Goal: Information Seeking & Learning: Check status

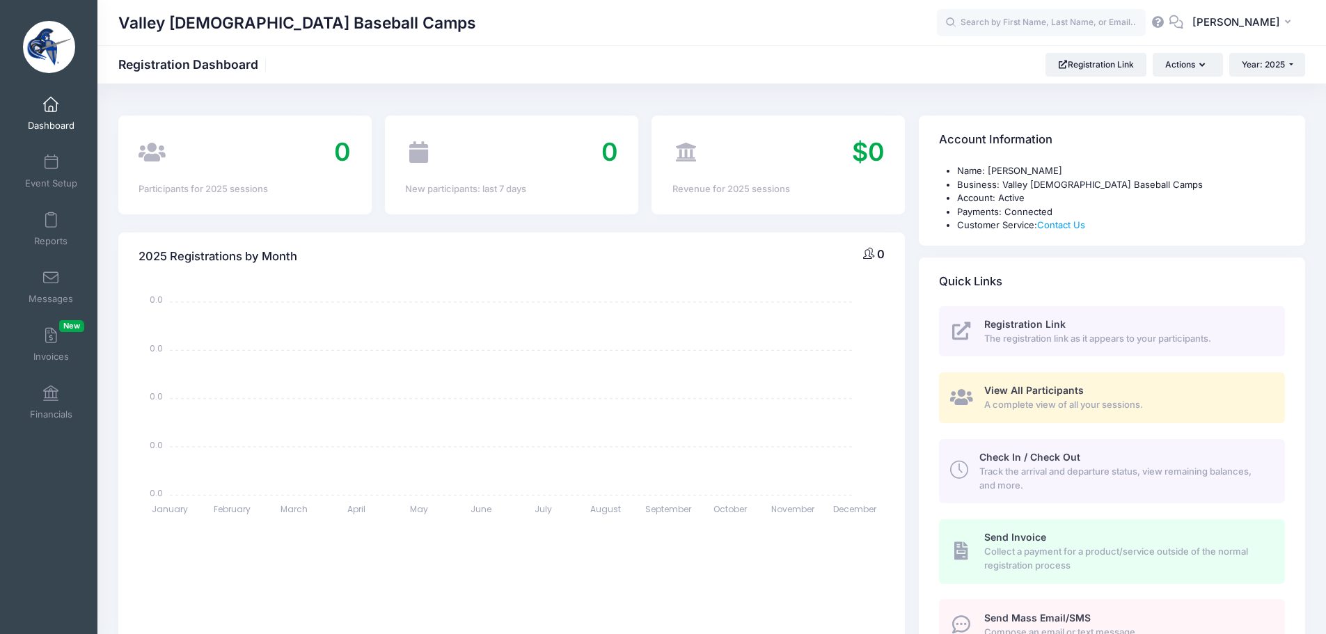
select select
click at [58, 398] on link "Financials" at bounding box center [51, 402] width 66 height 49
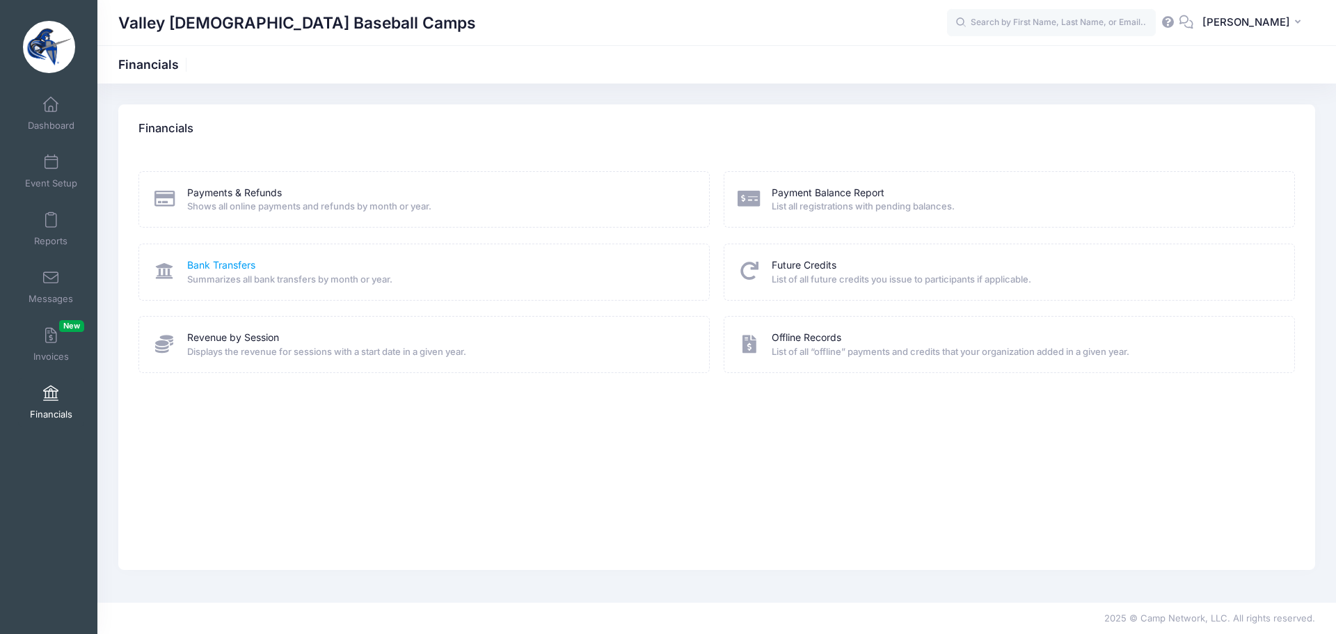
click at [223, 266] on link "Bank Transfers" at bounding box center [221, 265] width 68 height 15
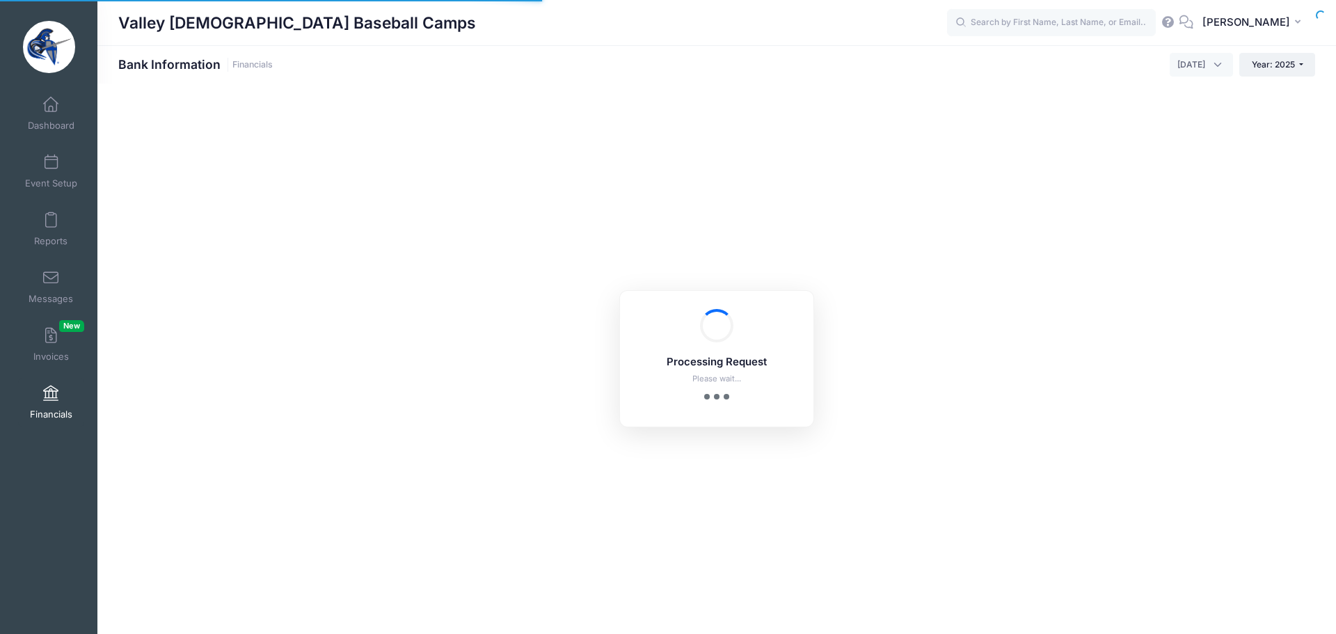
select select "10"
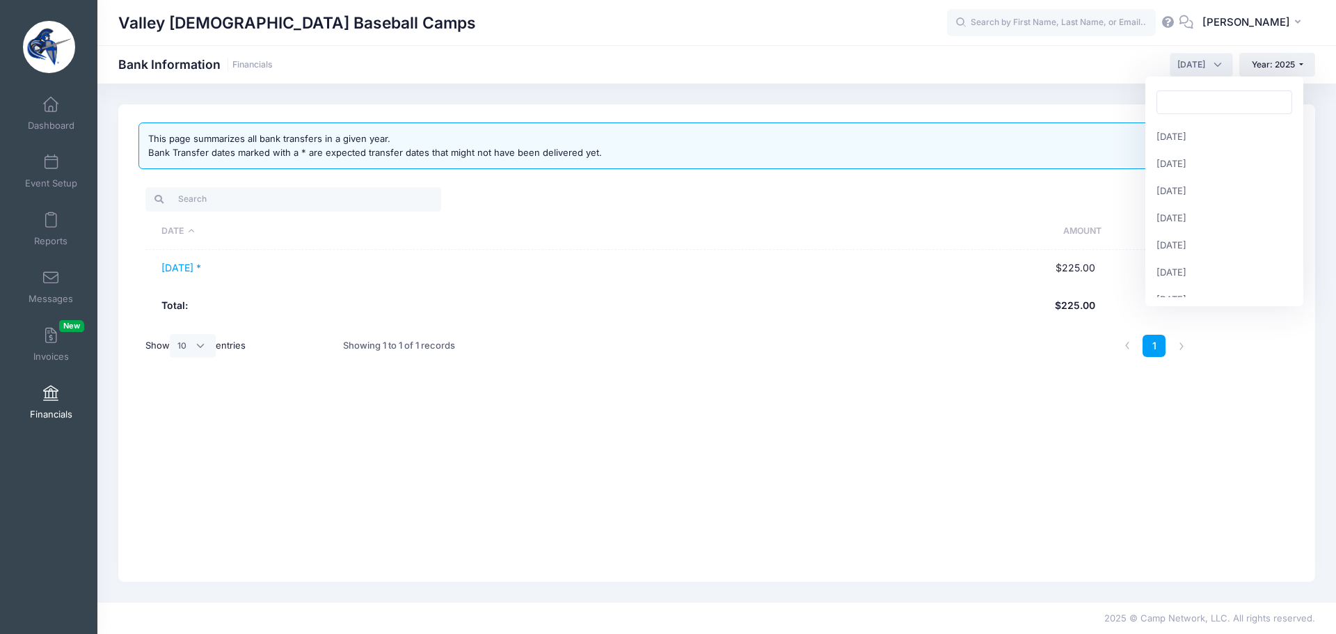
click at [1177, 60] on span "August 2025" at bounding box center [1191, 64] width 28 height 13
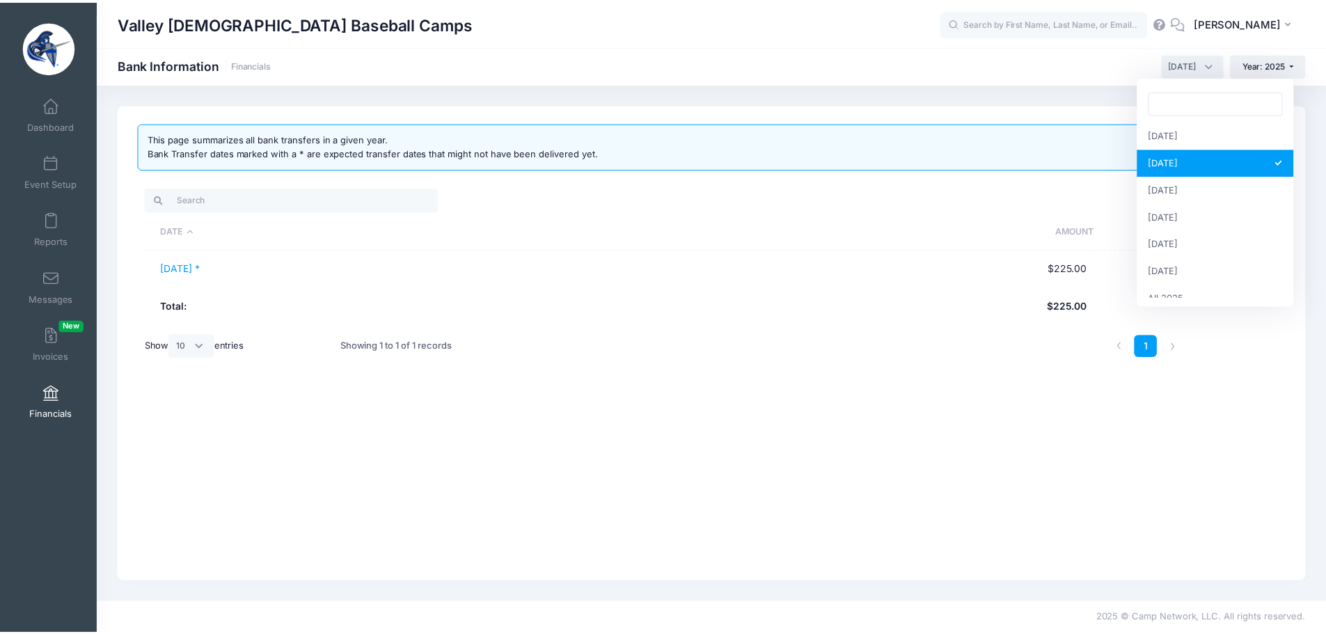
scroll to position [179, 0]
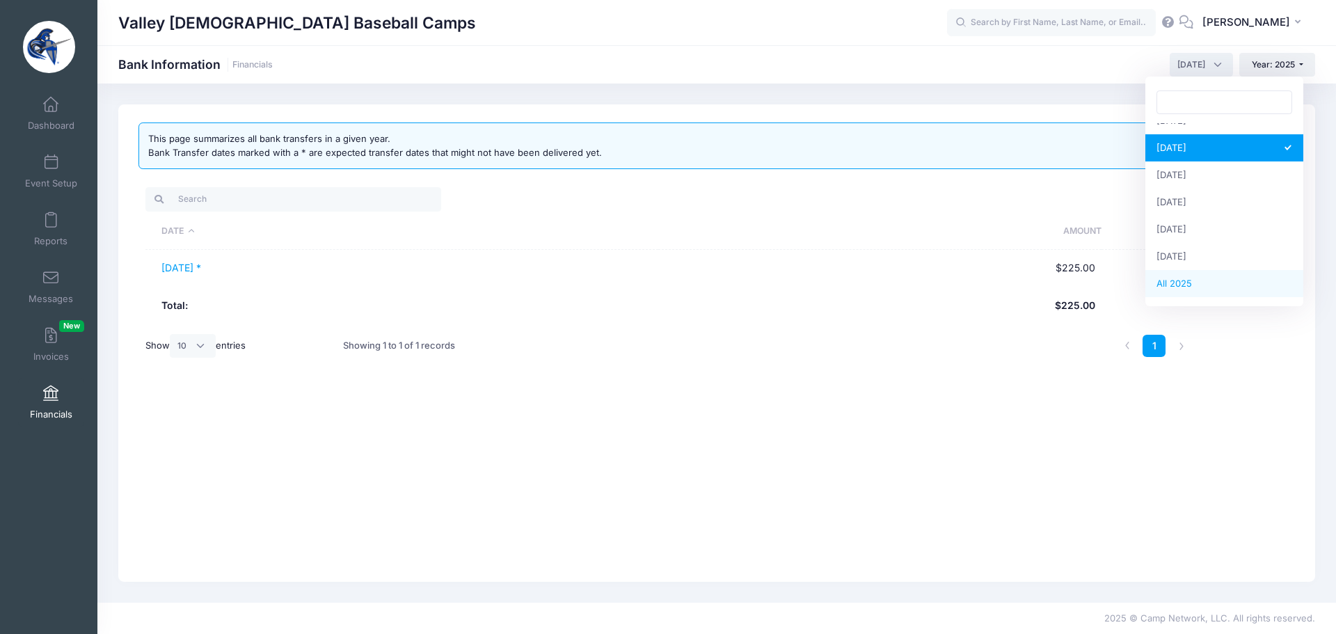
select select
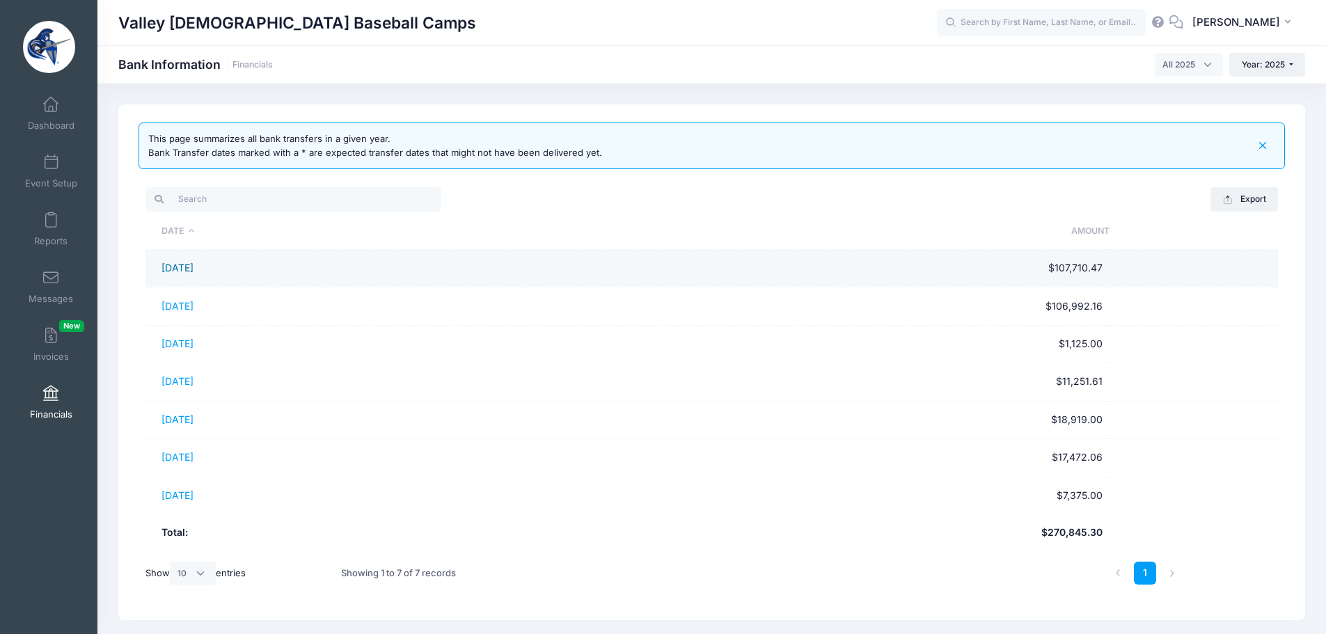
click at [176, 267] on link "01/28/2025" at bounding box center [177, 268] width 32 height 12
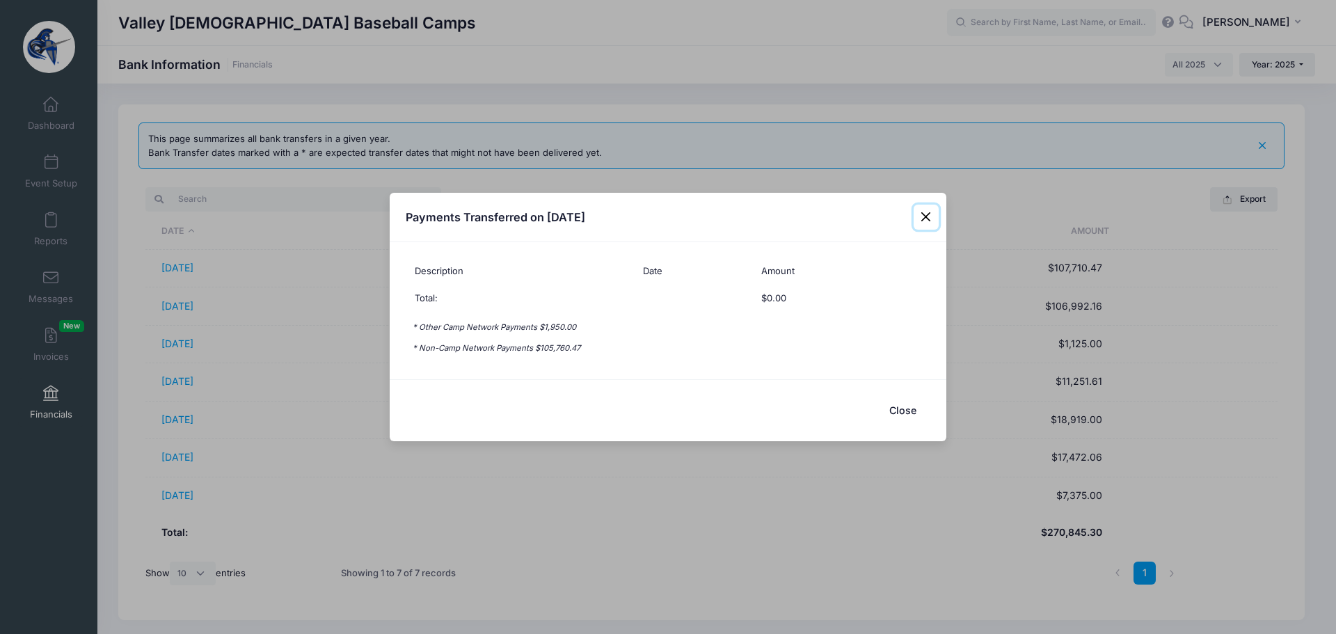
click at [921, 216] on button "Close" at bounding box center [926, 217] width 25 height 25
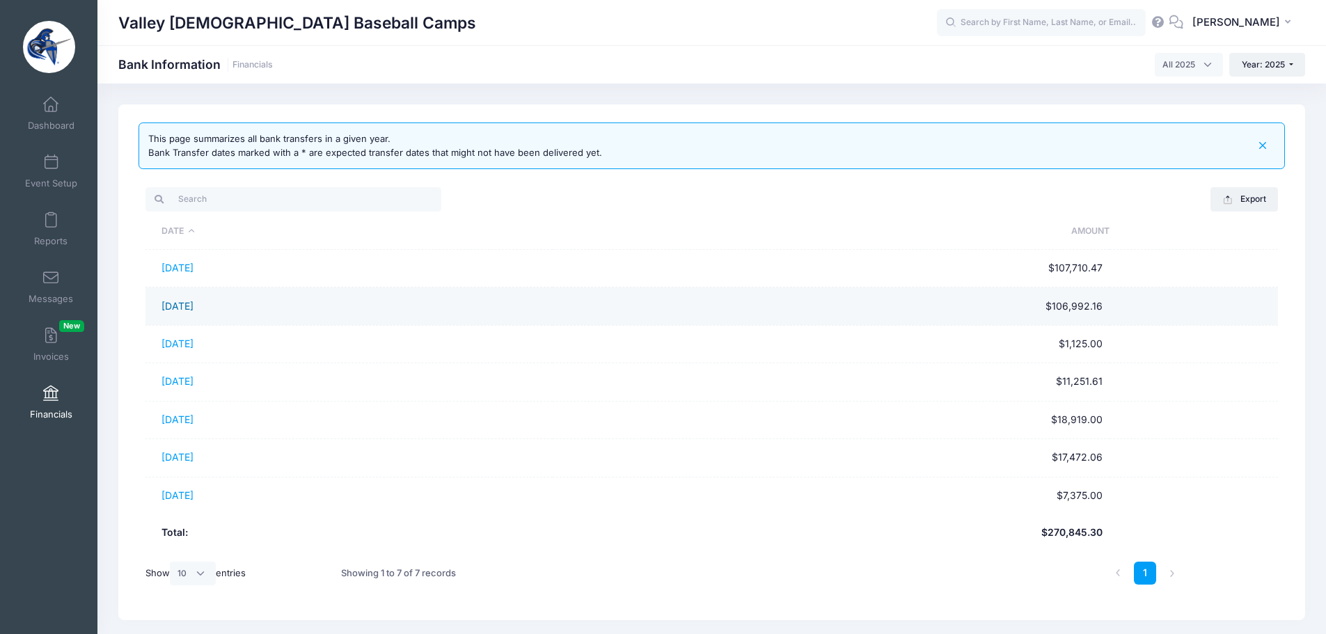
click at [177, 310] on link "02/28/2025" at bounding box center [177, 306] width 32 height 12
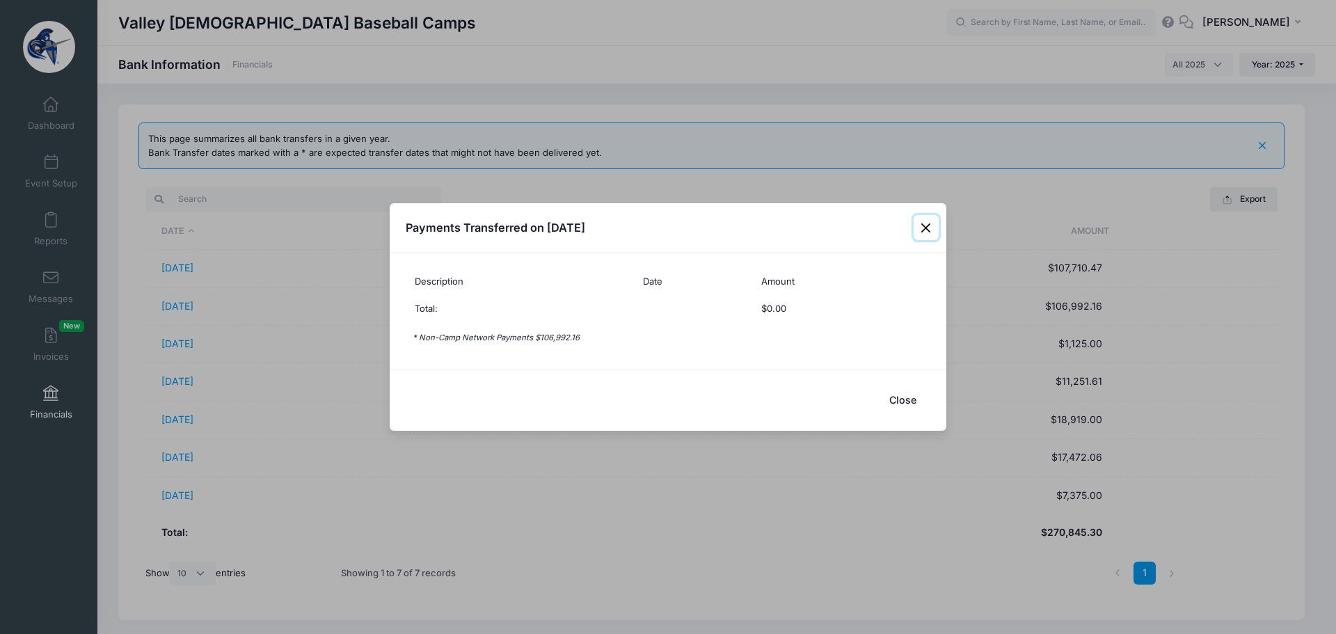
click at [926, 228] on button "Close" at bounding box center [926, 227] width 25 height 25
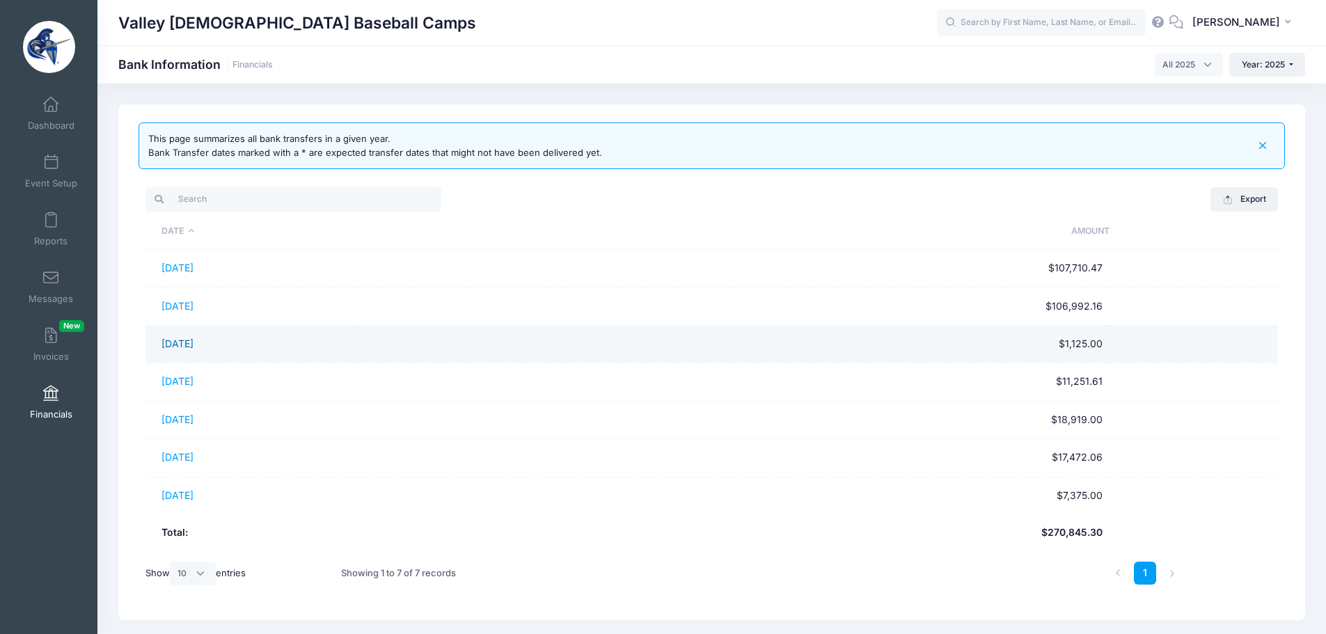
click at [186, 341] on link "03/28/2025" at bounding box center [177, 344] width 32 height 12
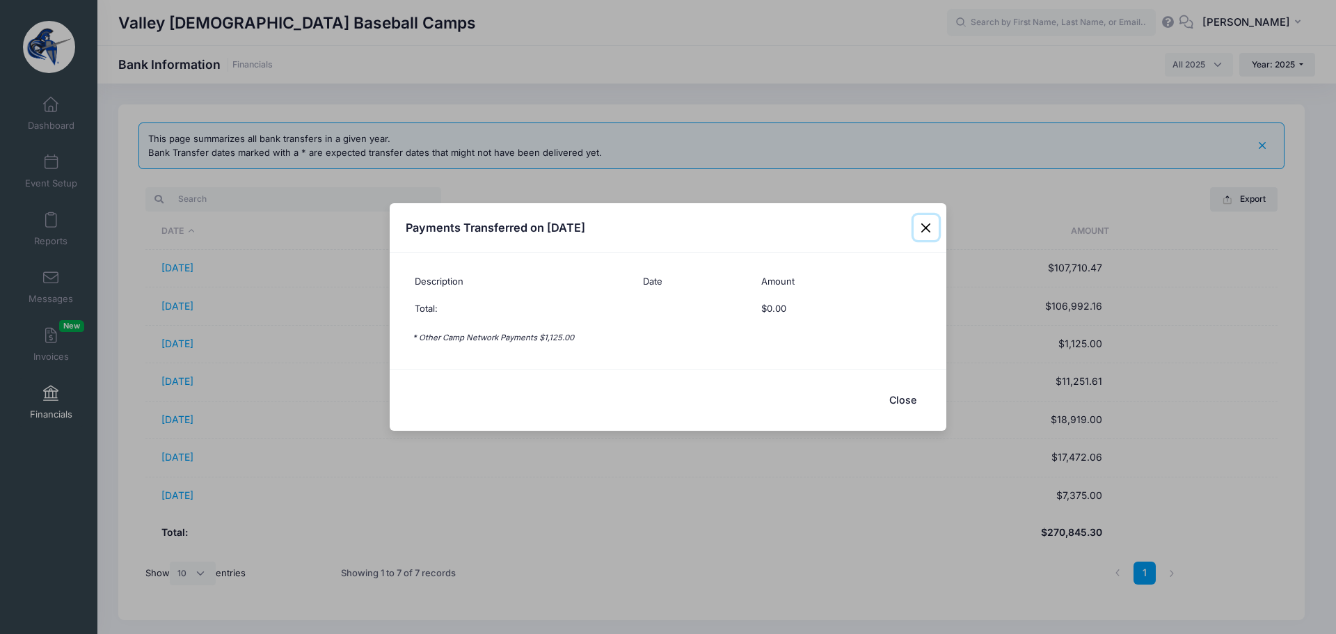
click at [924, 230] on button "Close" at bounding box center [926, 227] width 25 height 25
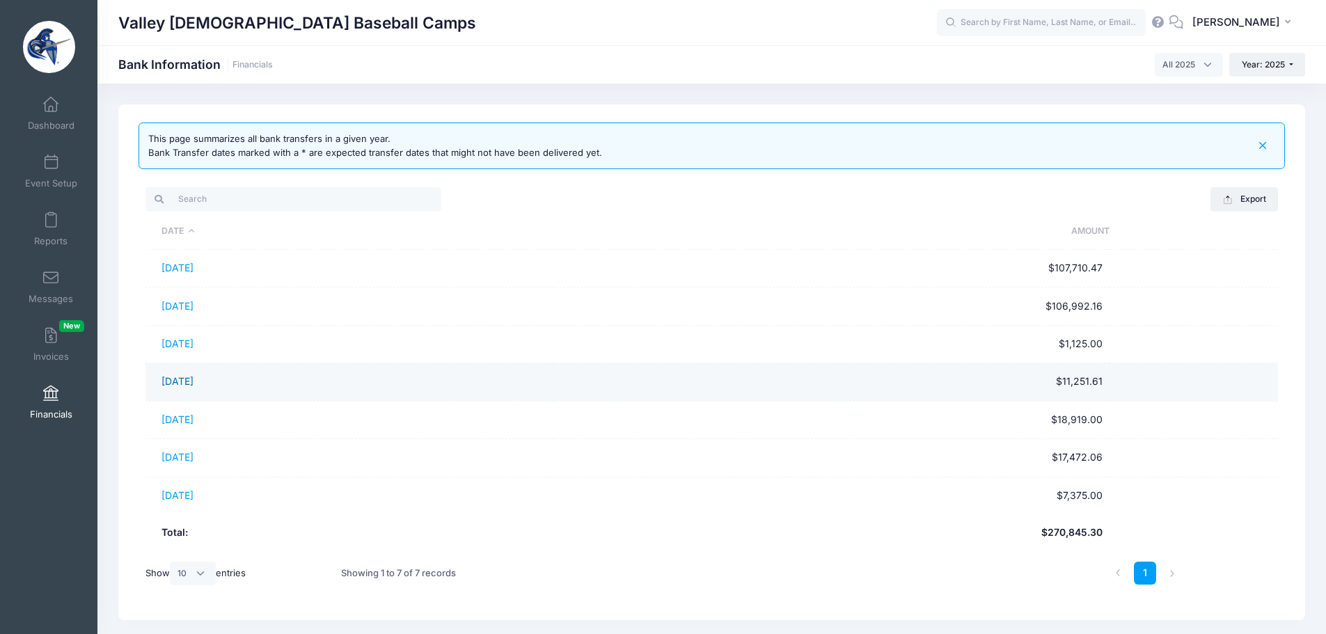
click at [189, 382] on link "04/28/2025" at bounding box center [177, 381] width 32 height 12
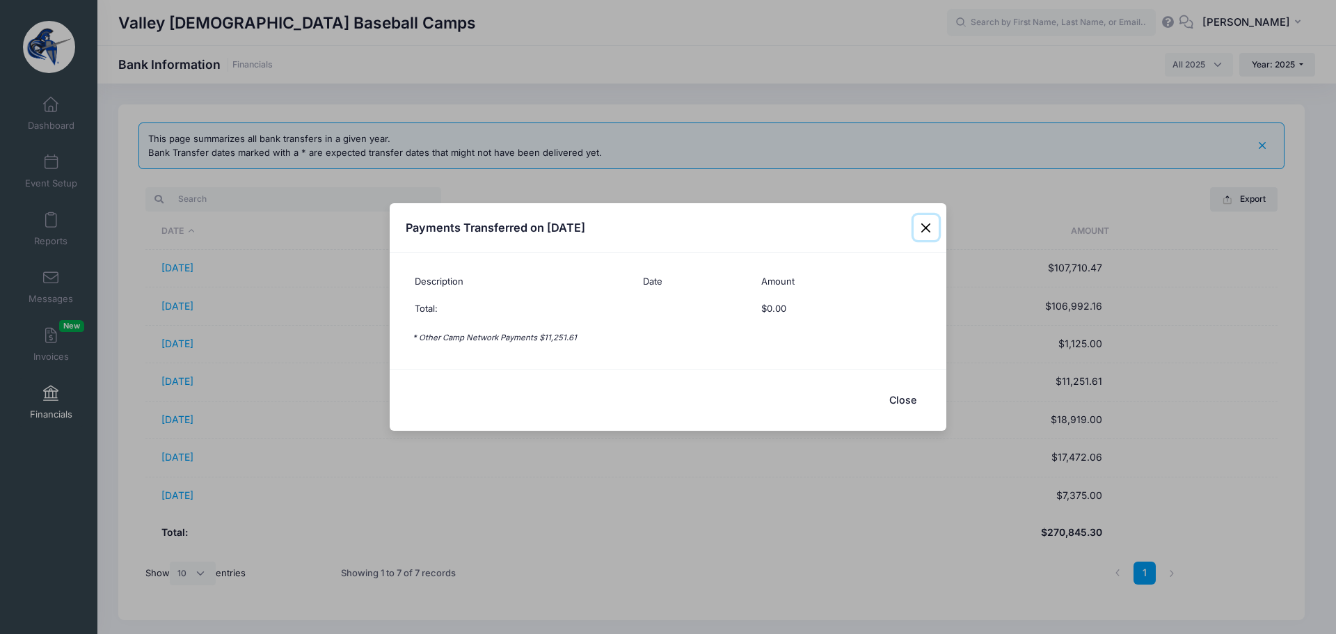
click at [925, 221] on button "Close" at bounding box center [926, 227] width 25 height 25
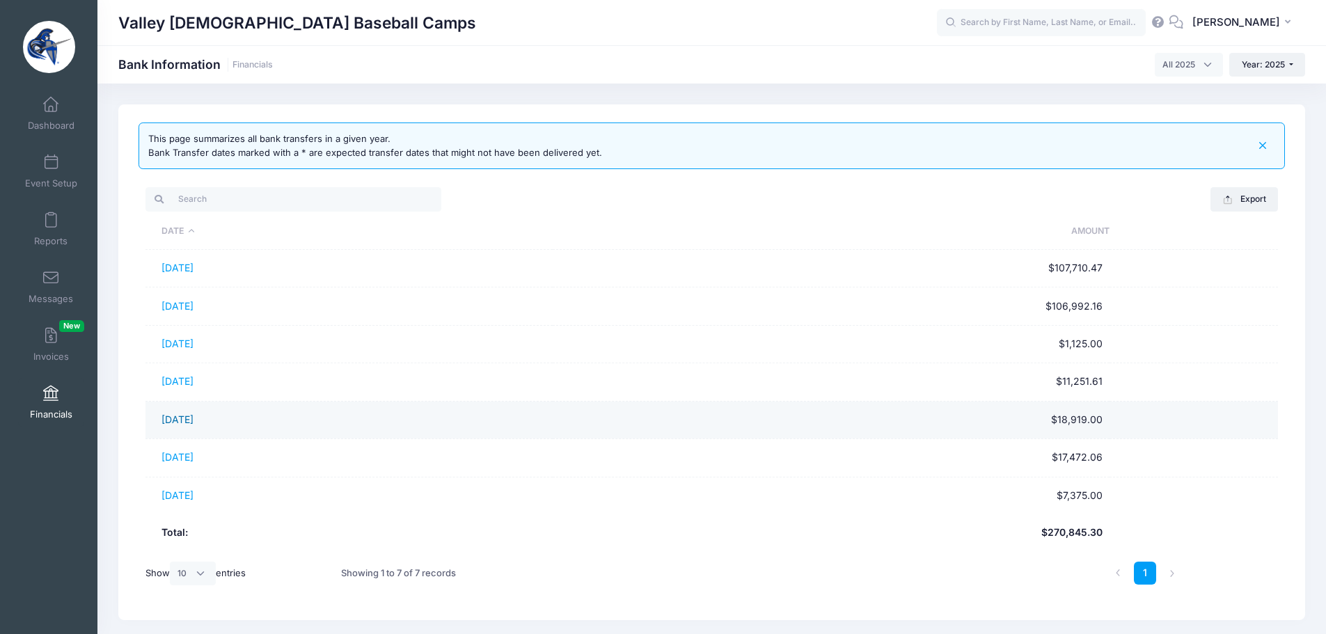
click at [185, 414] on link "05/28/2025" at bounding box center [177, 419] width 32 height 12
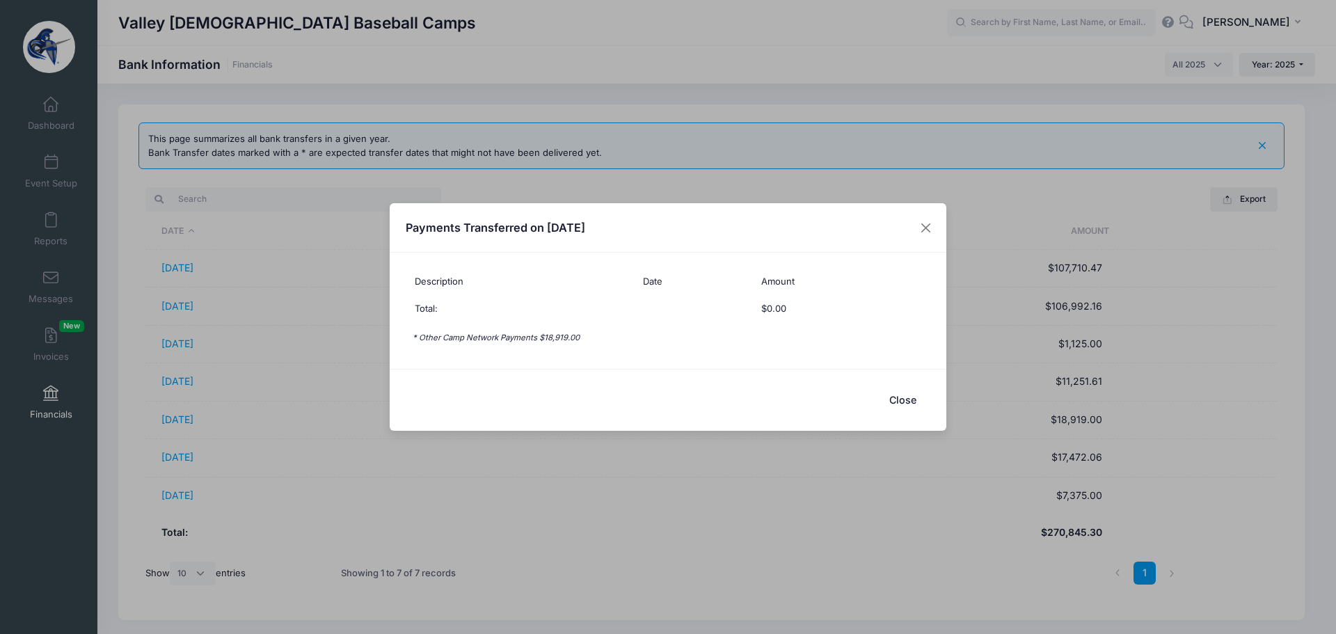
click at [902, 397] on button "Close" at bounding box center [903, 400] width 56 height 30
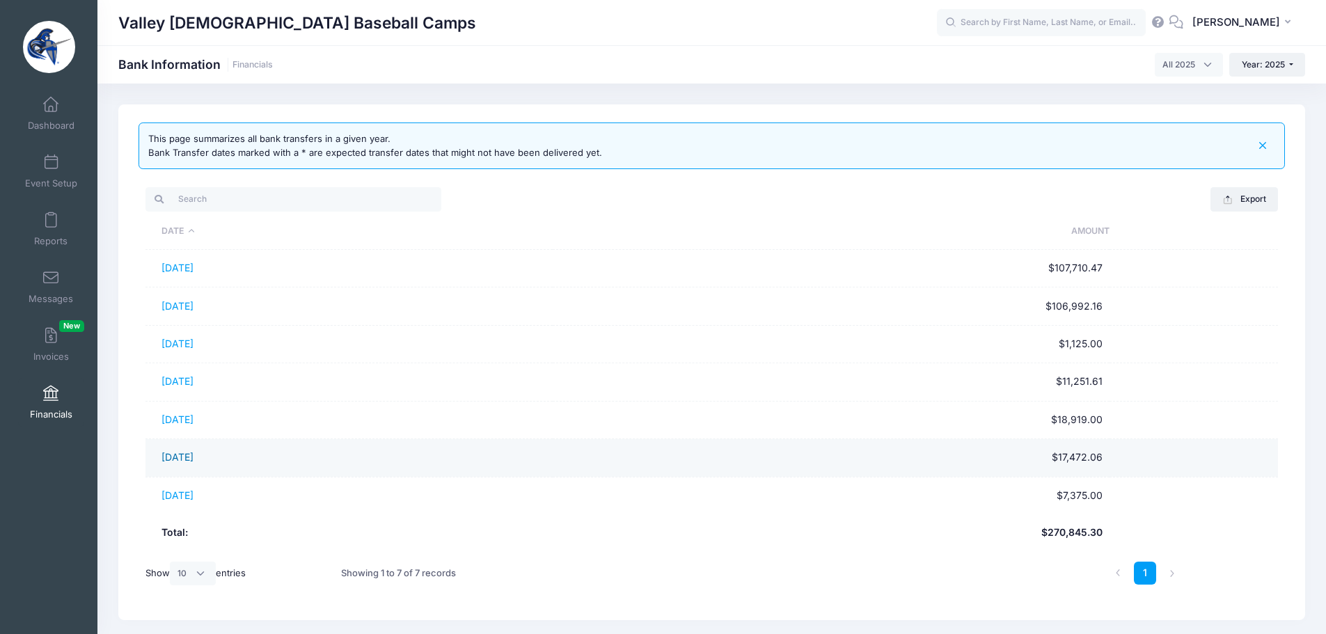
click at [186, 460] on link "06/30/2025" at bounding box center [177, 457] width 32 height 12
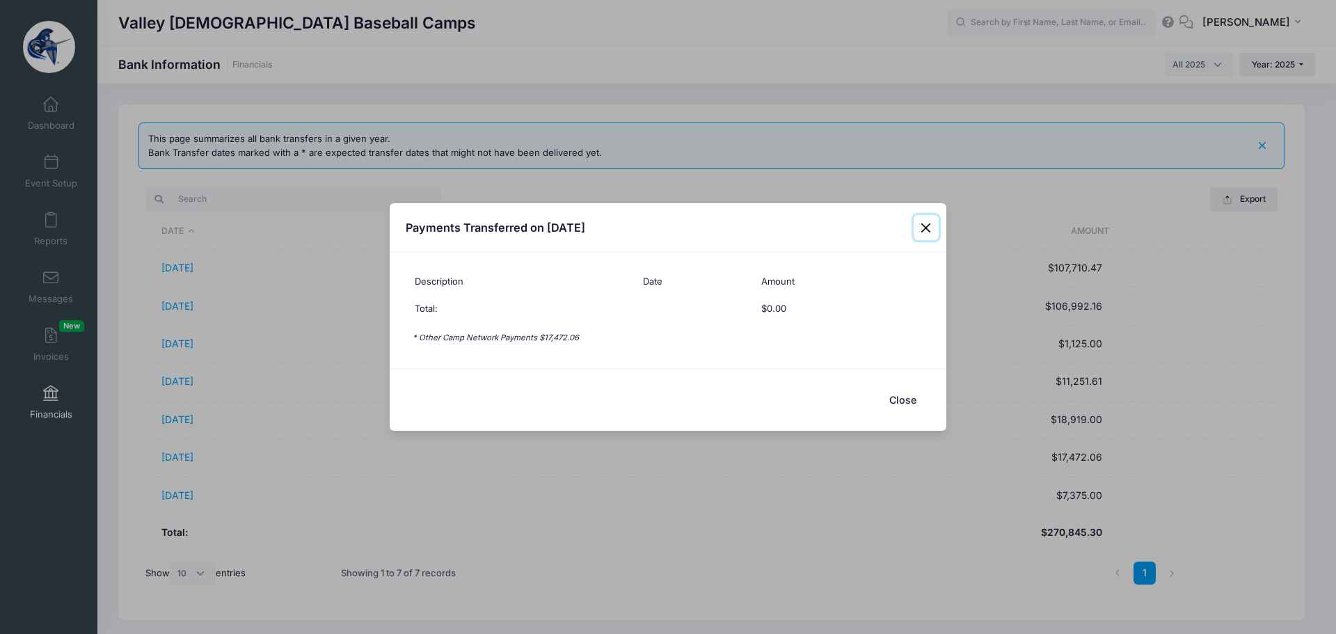
click at [923, 225] on button "Close" at bounding box center [926, 227] width 25 height 25
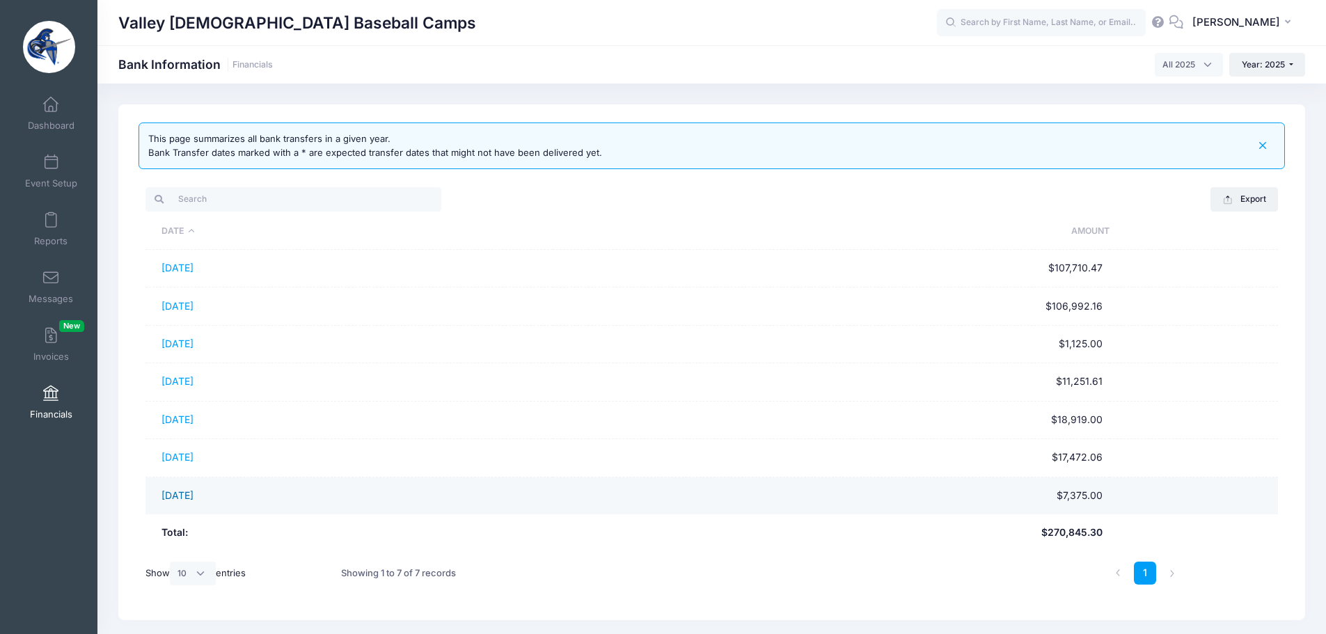
click at [189, 493] on link "07/28/2025" at bounding box center [177, 495] width 32 height 12
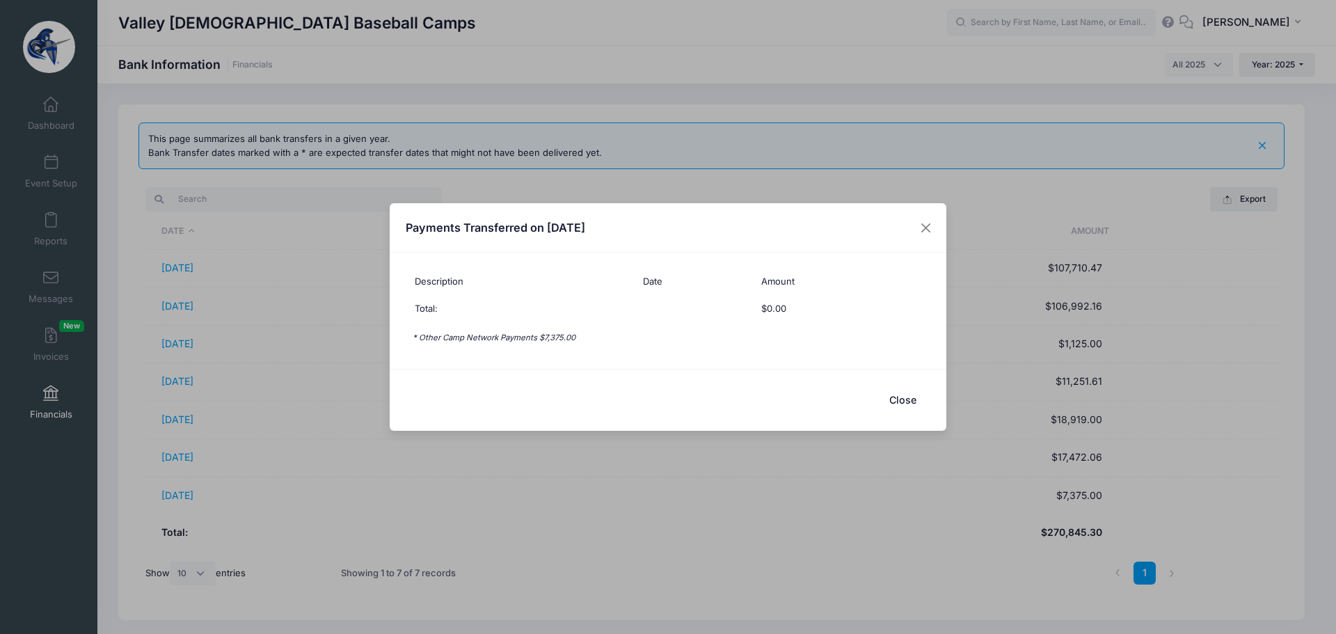
click at [1233, 15] on div "Payments Transferred on 07/28/2025 Description Date Amount Total: $0.00 * Other…" at bounding box center [668, 317] width 1336 height 634
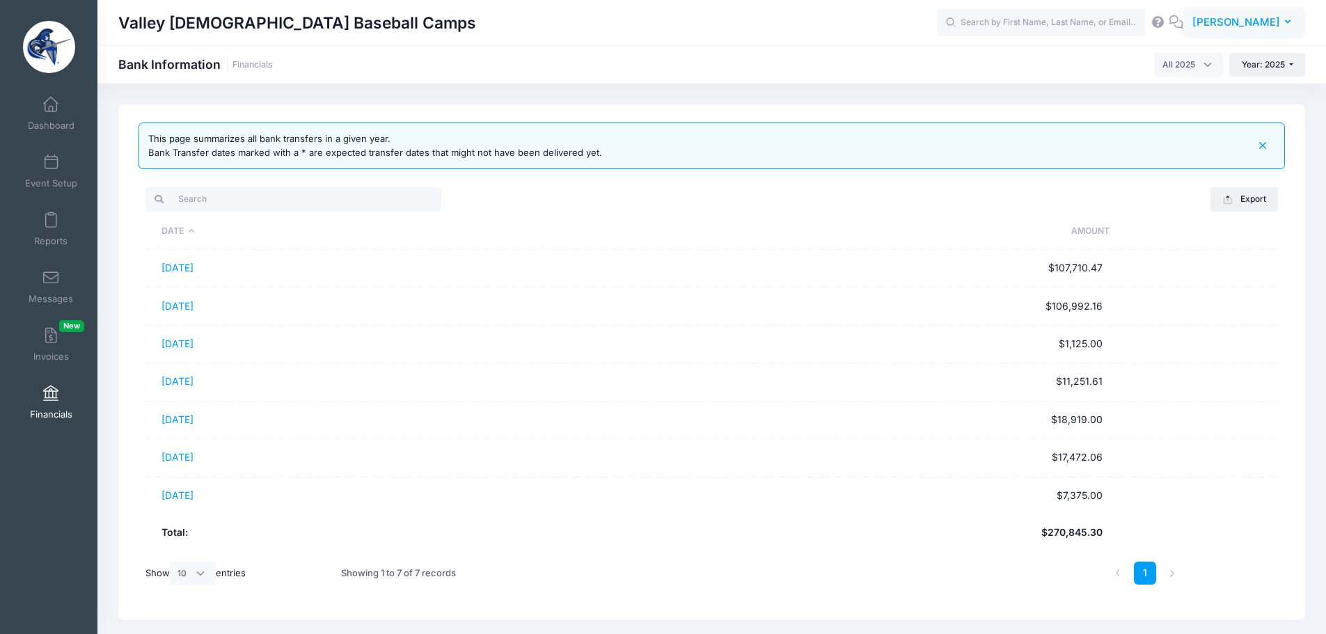
drag, startPoint x: 1214, startPoint y: 25, endPoint x: 1187, endPoint y: 59, distance: 43.2
click at [1212, 28] on span "[PERSON_NAME]" at bounding box center [1236, 22] width 88 height 15
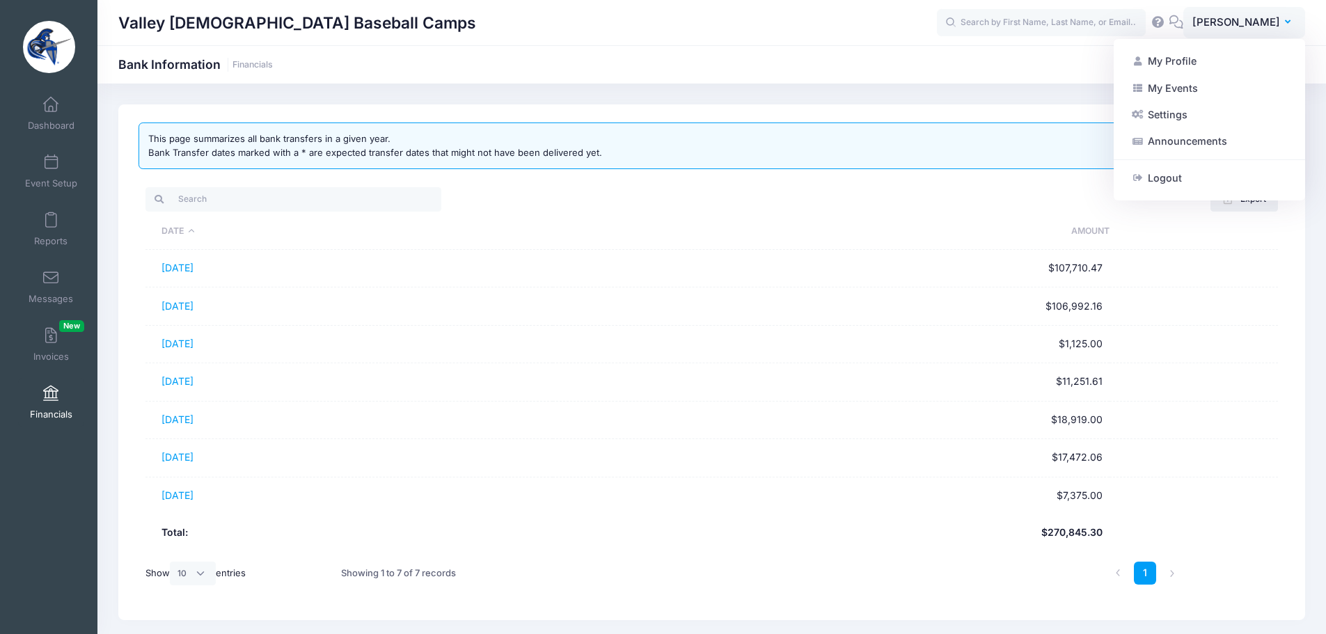
click at [1168, 93] on link "My Events" at bounding box center [1209, 87] width 169 height 26
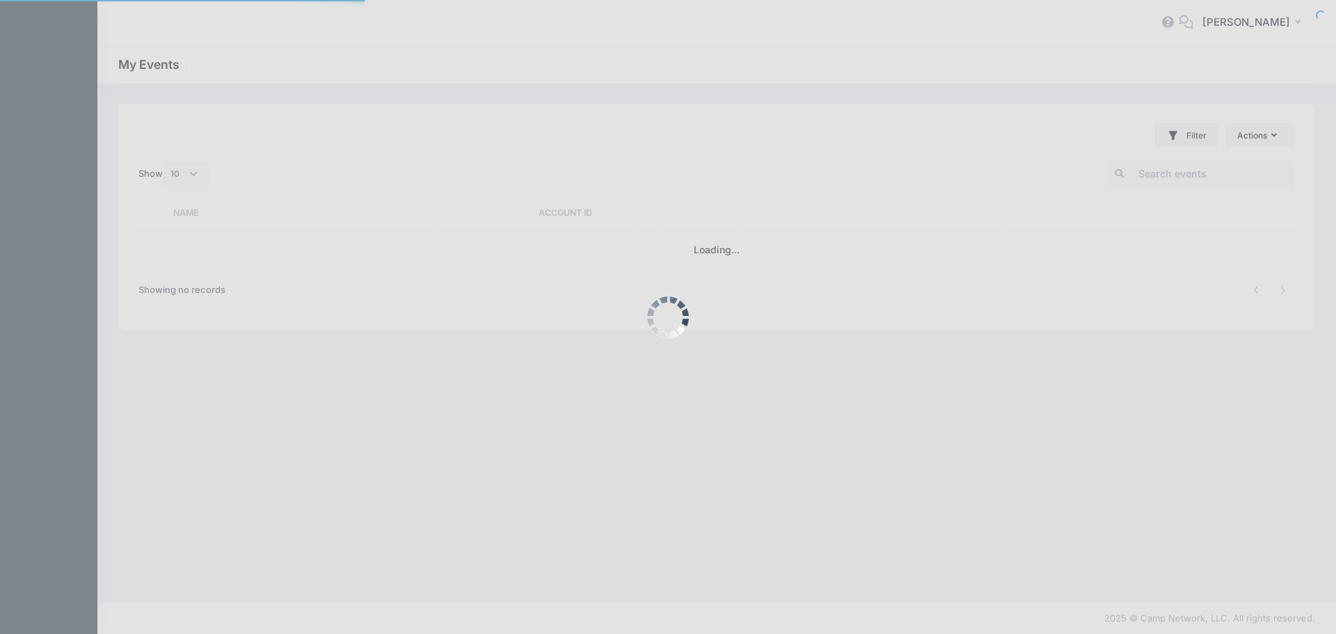
select select "10"
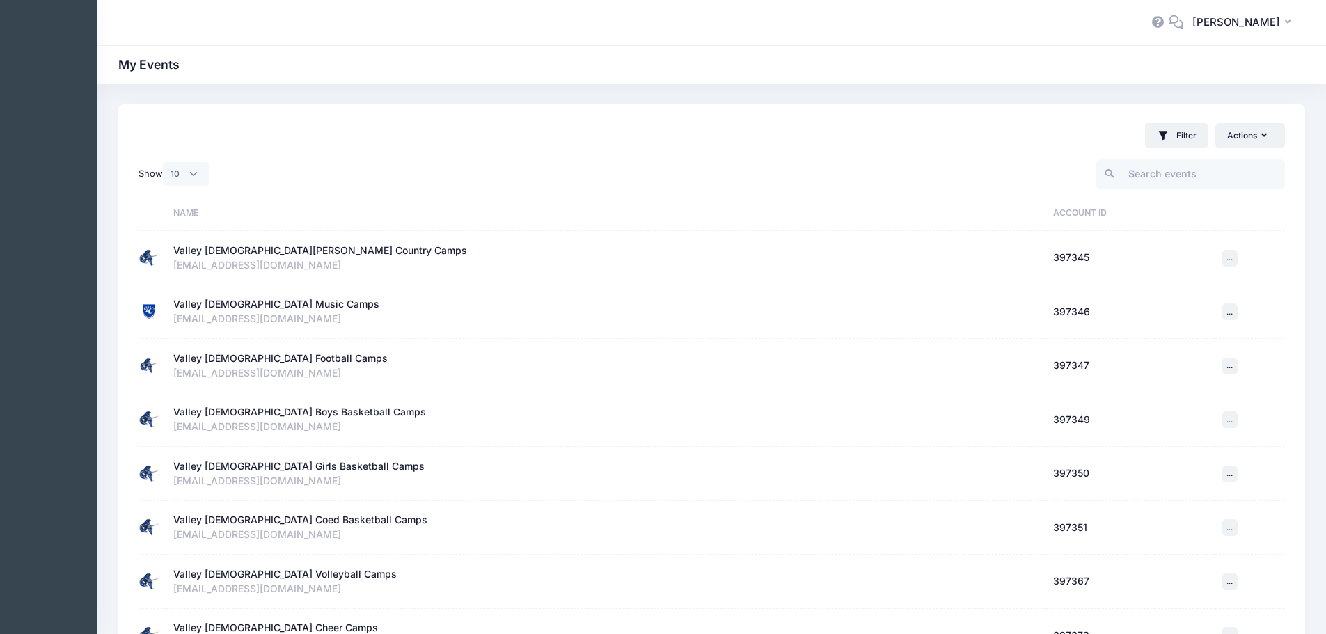
scroll to position [209, 0]
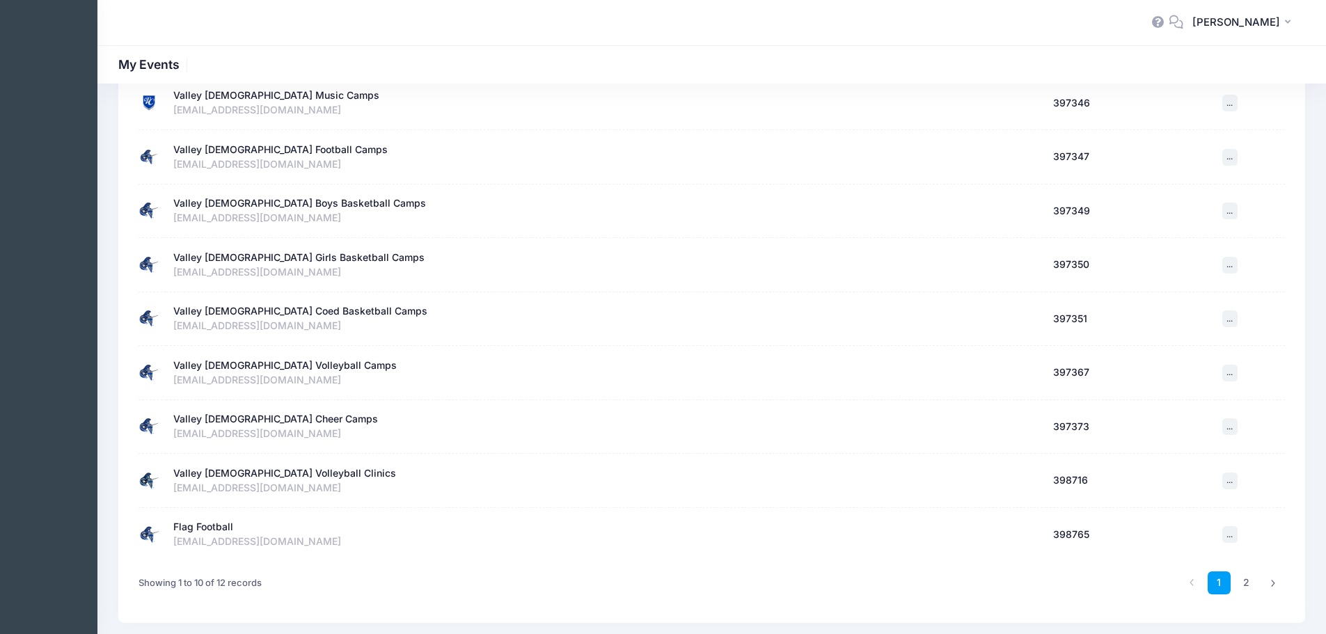
click at [252, 415] on div "Valley [DEMOGRAPHIC_DATA] Cheer Camps" at bounding box center [275, 419] width 205 height 15
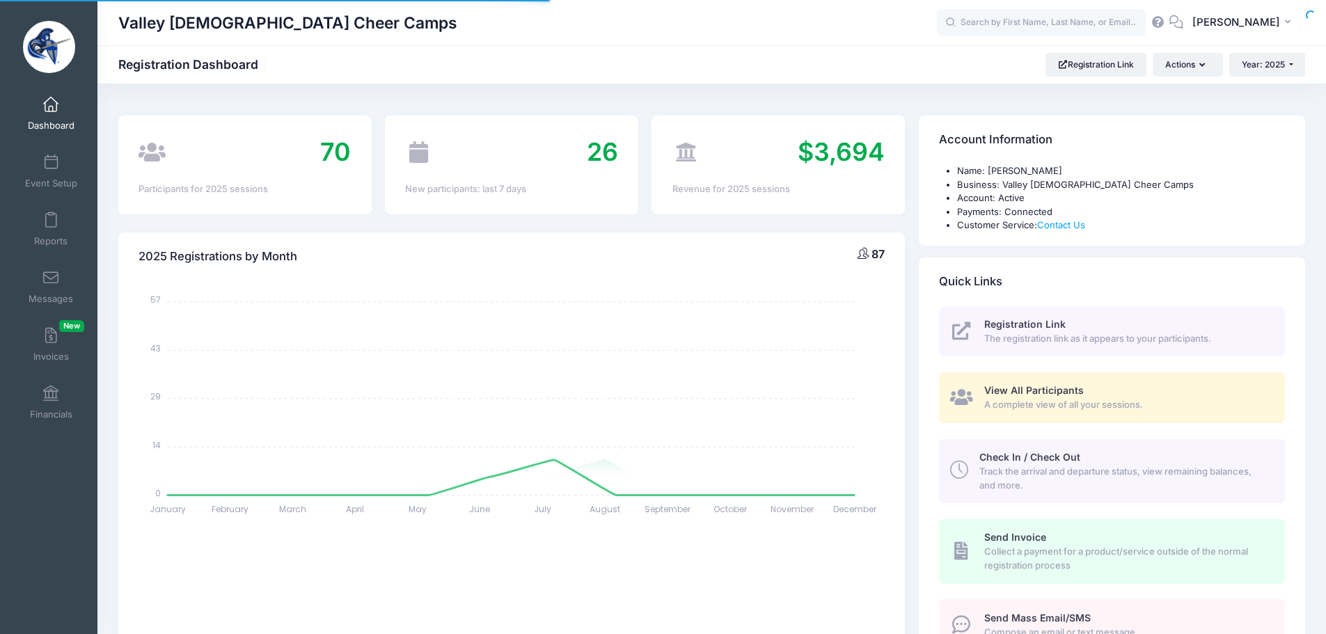
select select
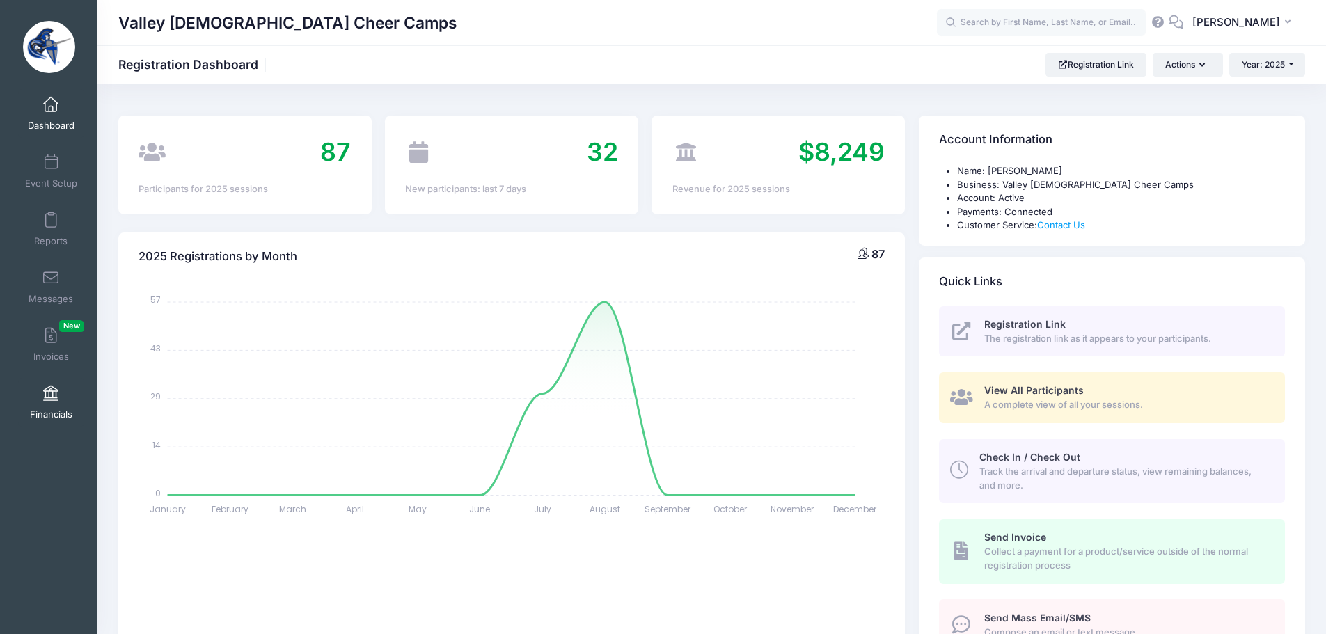
click at [61, 402] on link "Financials" at bounding box center [51, 402] width 66 height 49
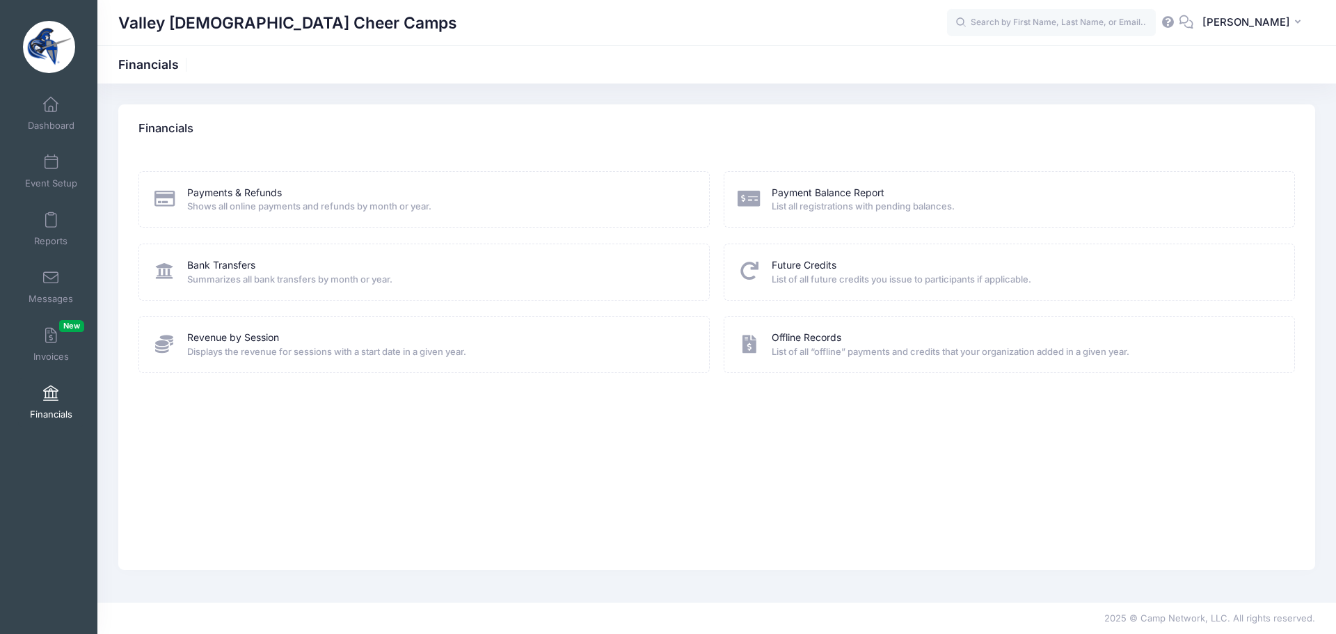
click at [220, 255] on div "Bank Transfers Summarizes all bank transfers by month or year." at bounding box center [423, 272] width 571 height 56
click at [221, 262] on link "Bank Transfers" at bounding box center [221, 265] width 68 height 15
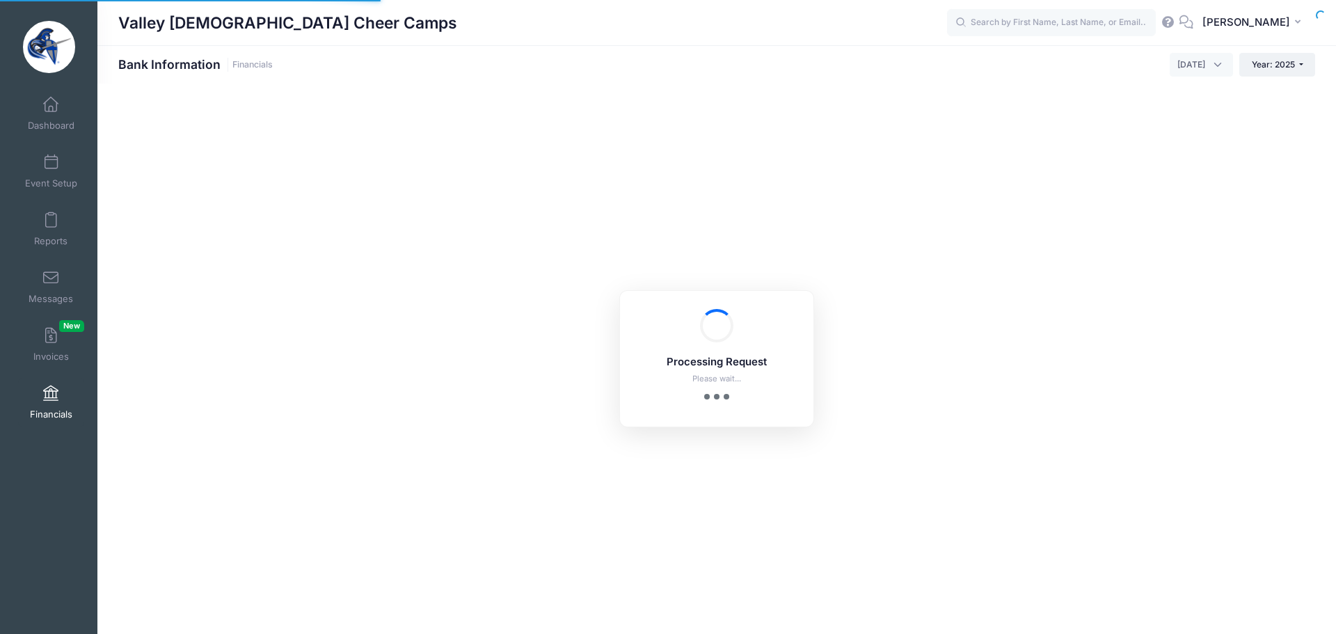
select select "10"
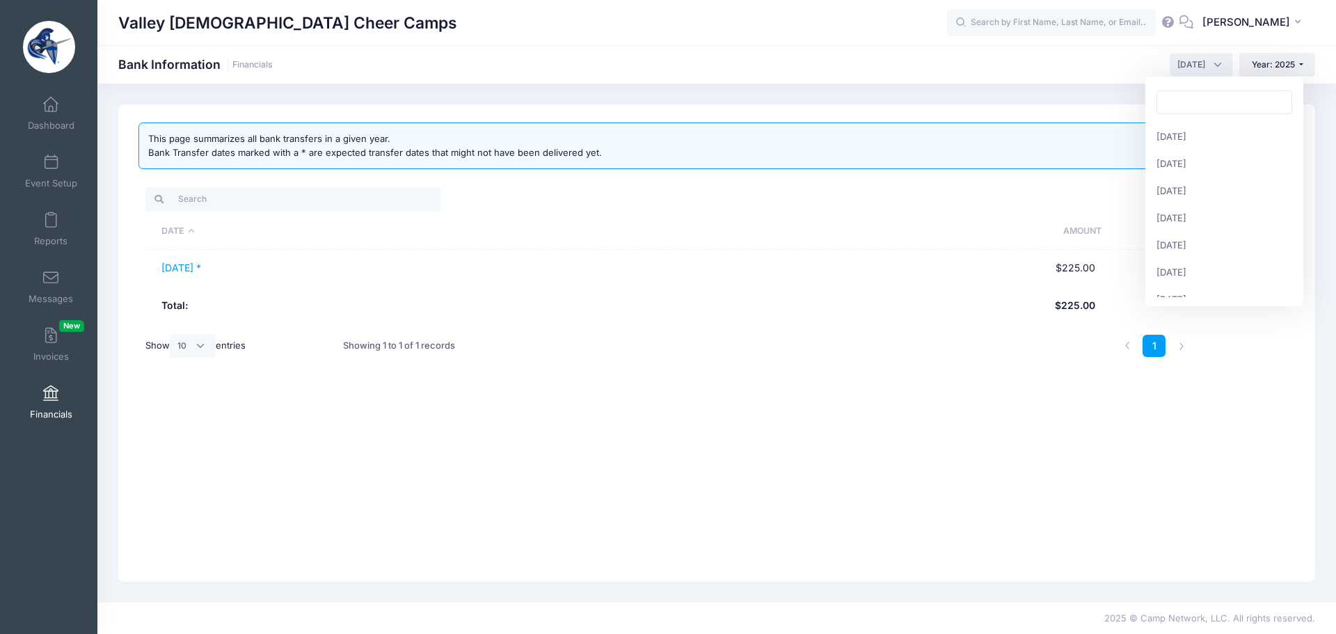
click at [1187, 63] on span "August 2025" at bounding box center [1191, 64] width 28 height 13
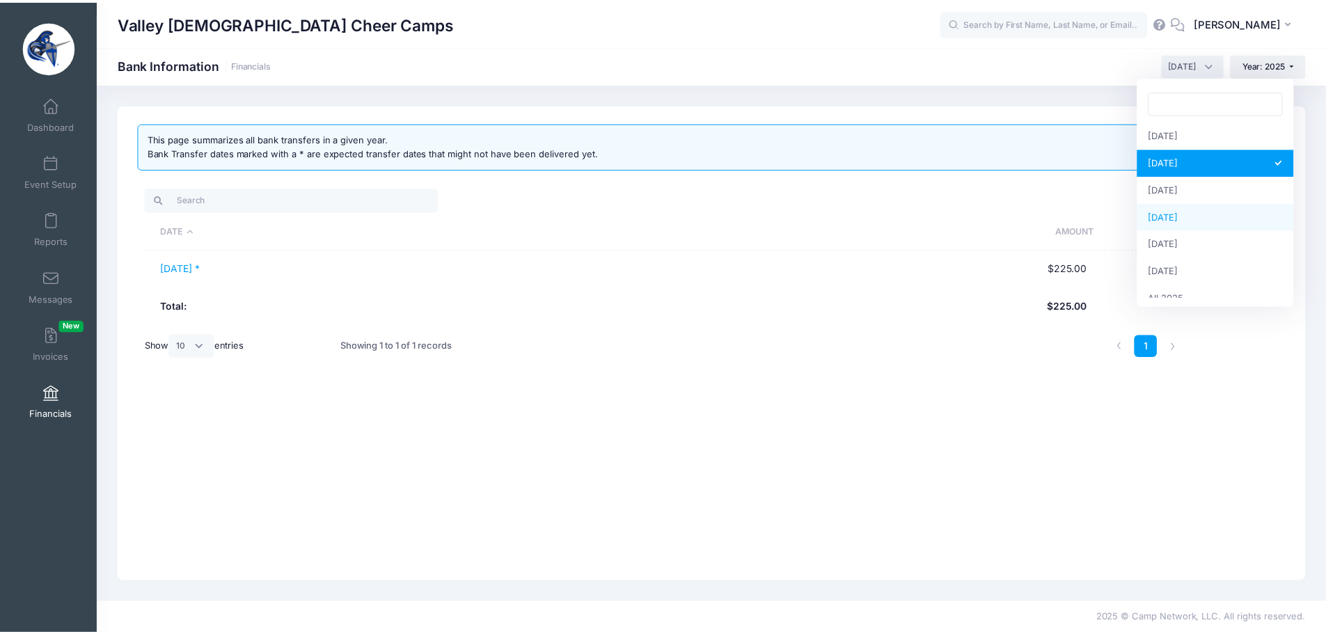
scroll to position [179, 0]
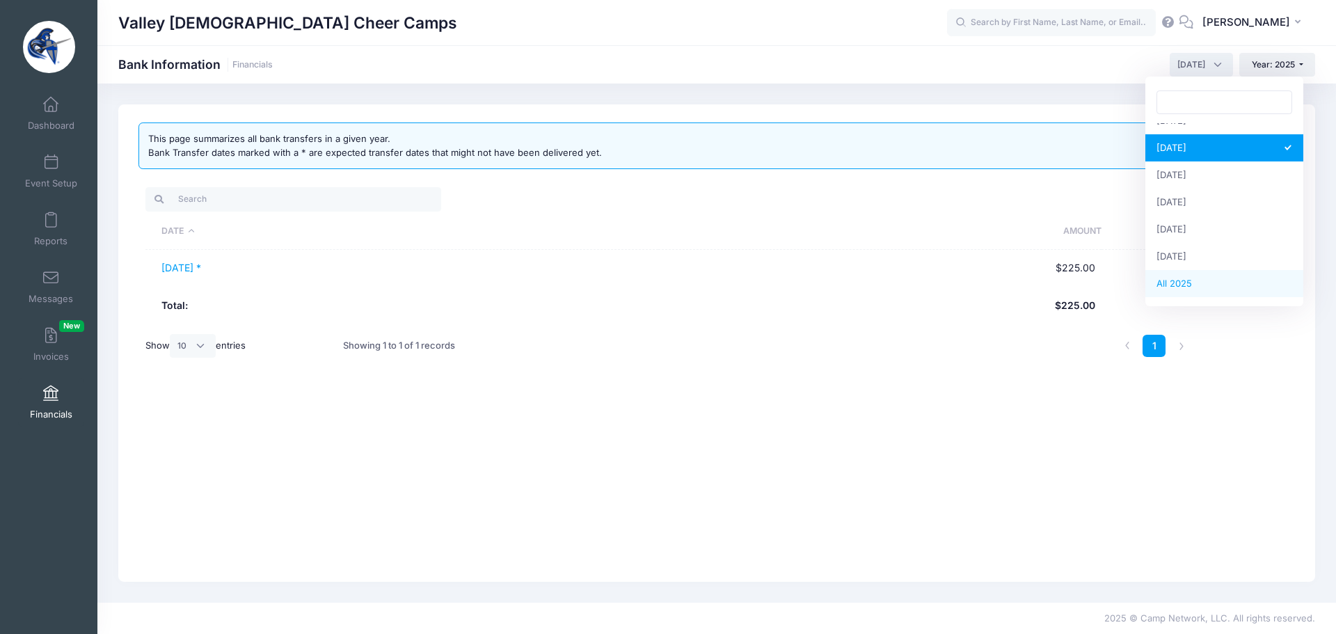
select select
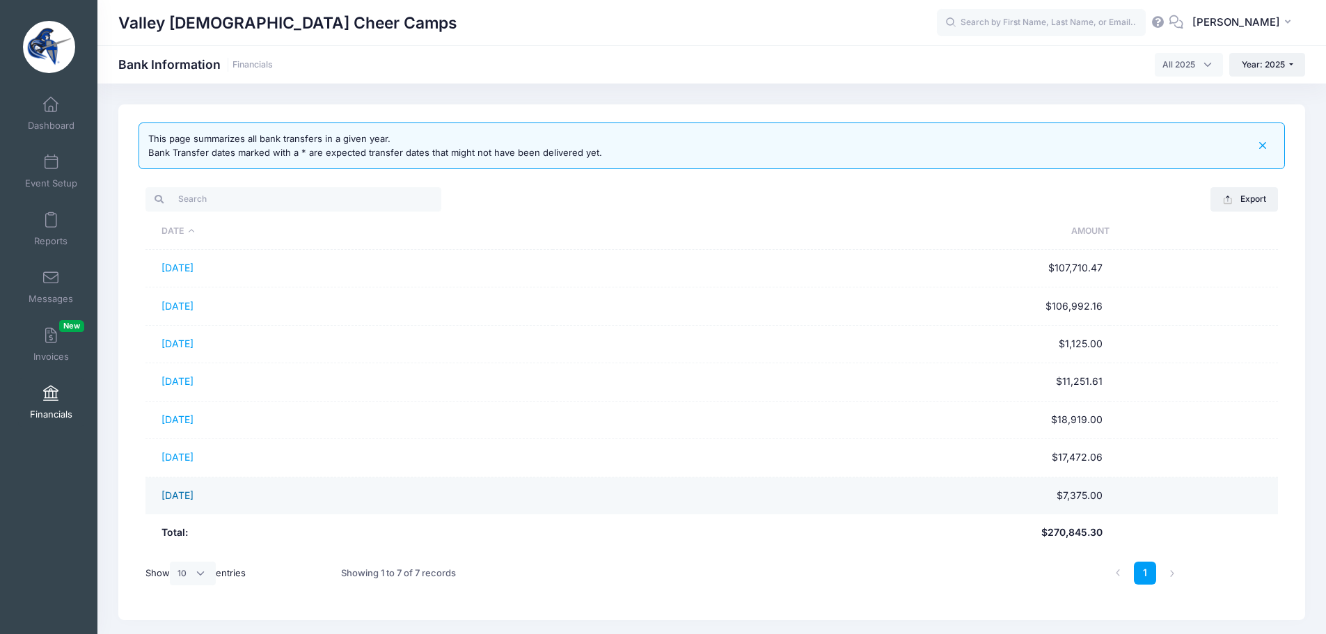
click at [172, 498] on link "07/28/2025" at bounding box center [177, 495] width 32 height 12
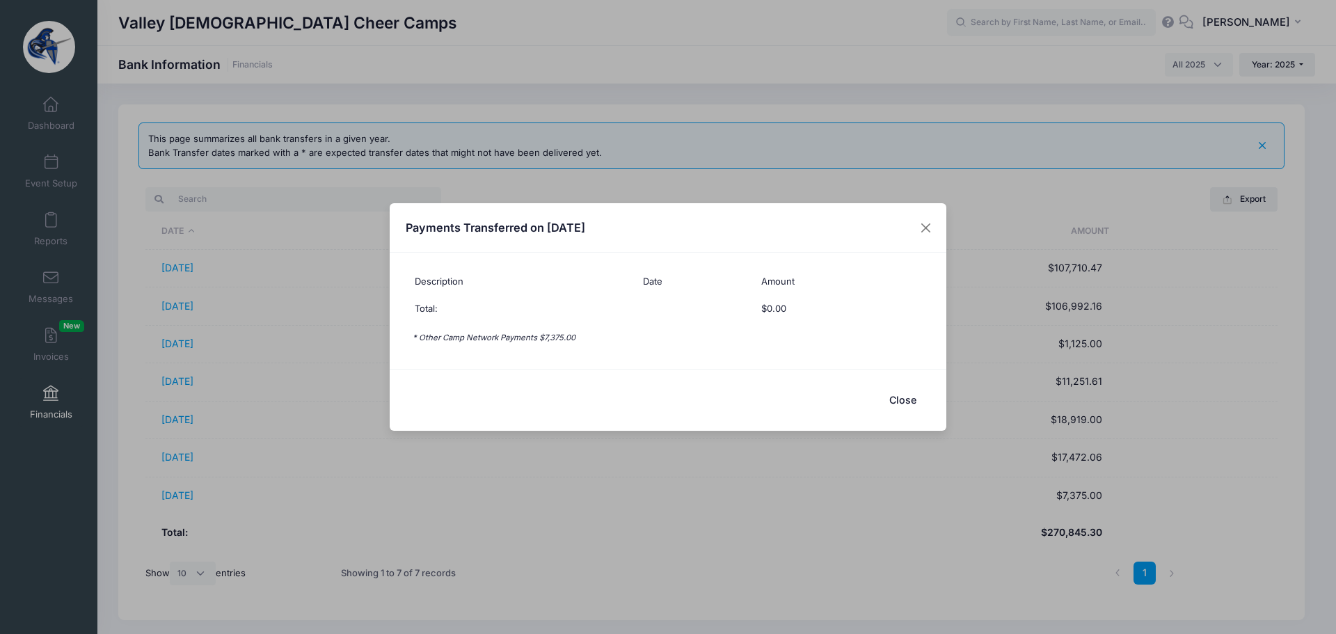
click at [1235, 8] on div "Payments Transferred on 07/28/2025 Description Date Amount Total: $0.00 * Other…" at bounding box center [668, 317] width 1336 height 634
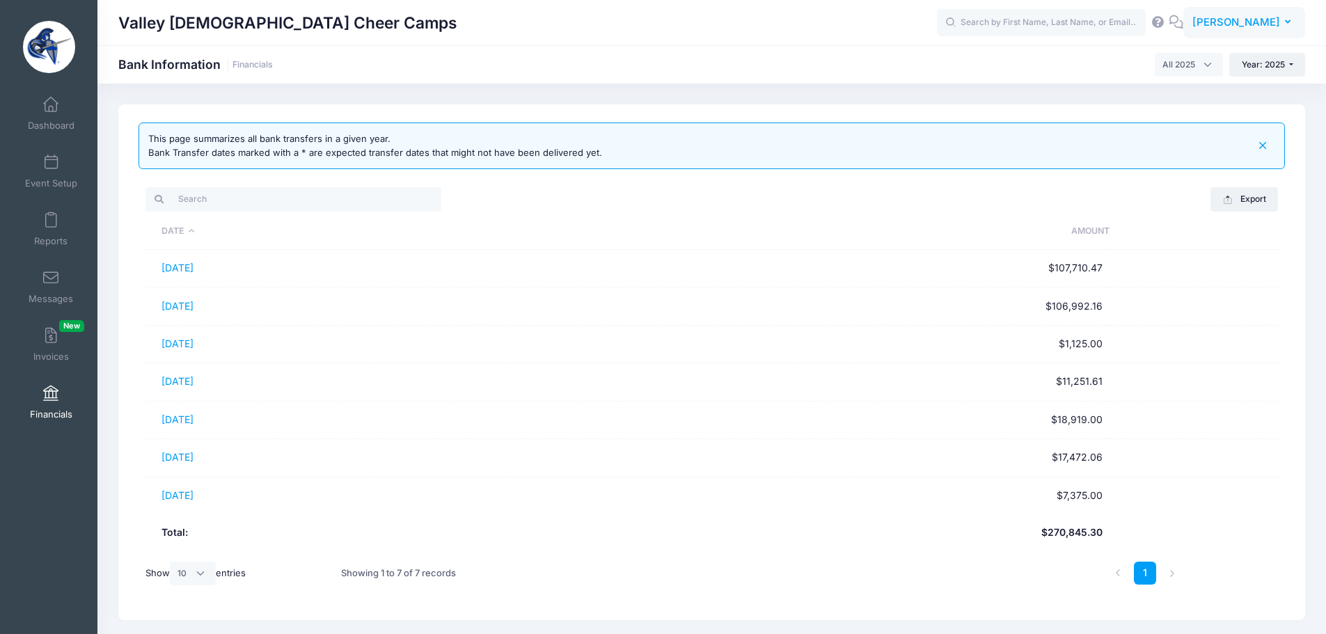
click at [1225, 23] on span "[PERSON_NAME]" at bounding box center [1236, 22] width 88 height 15
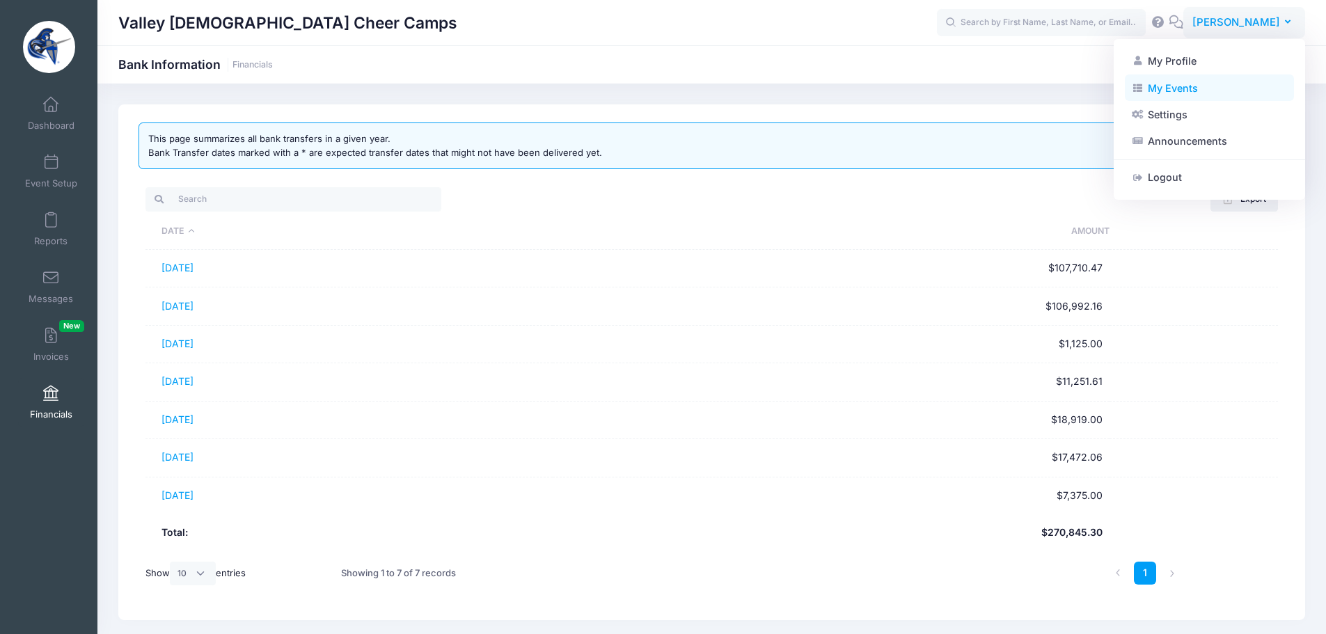
click at [1185, 91] on link "My Events" at bounding box center [1209, 87] width 169 height 26
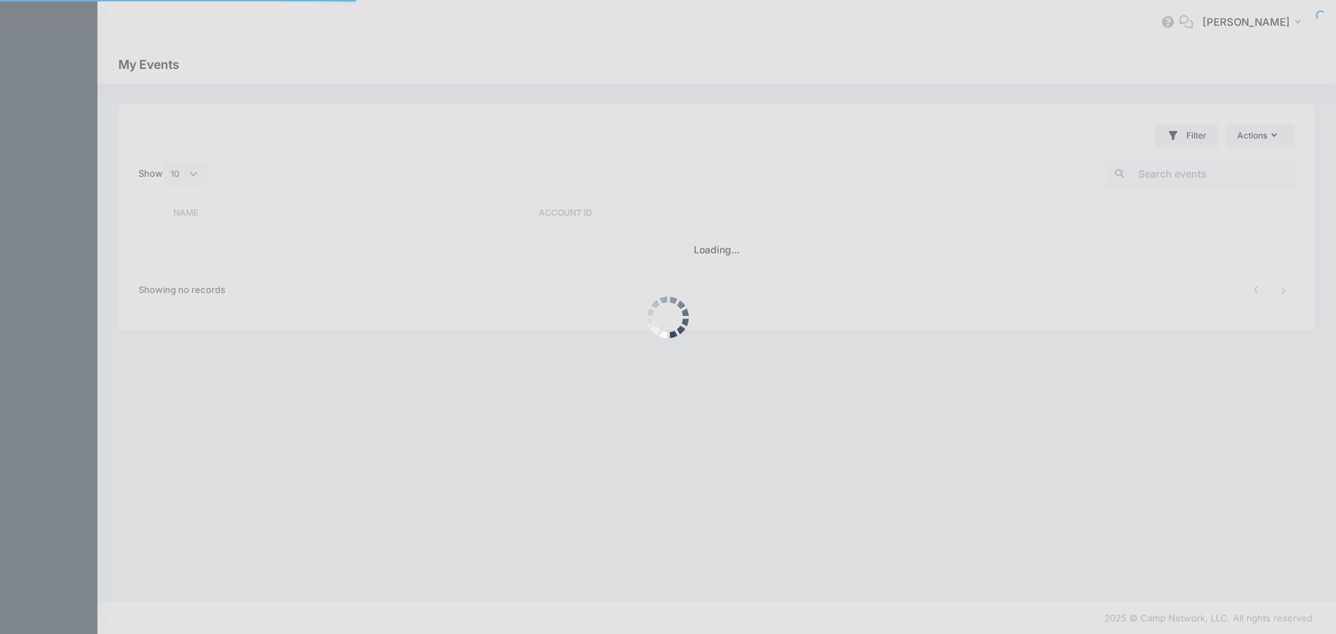
select select "10"
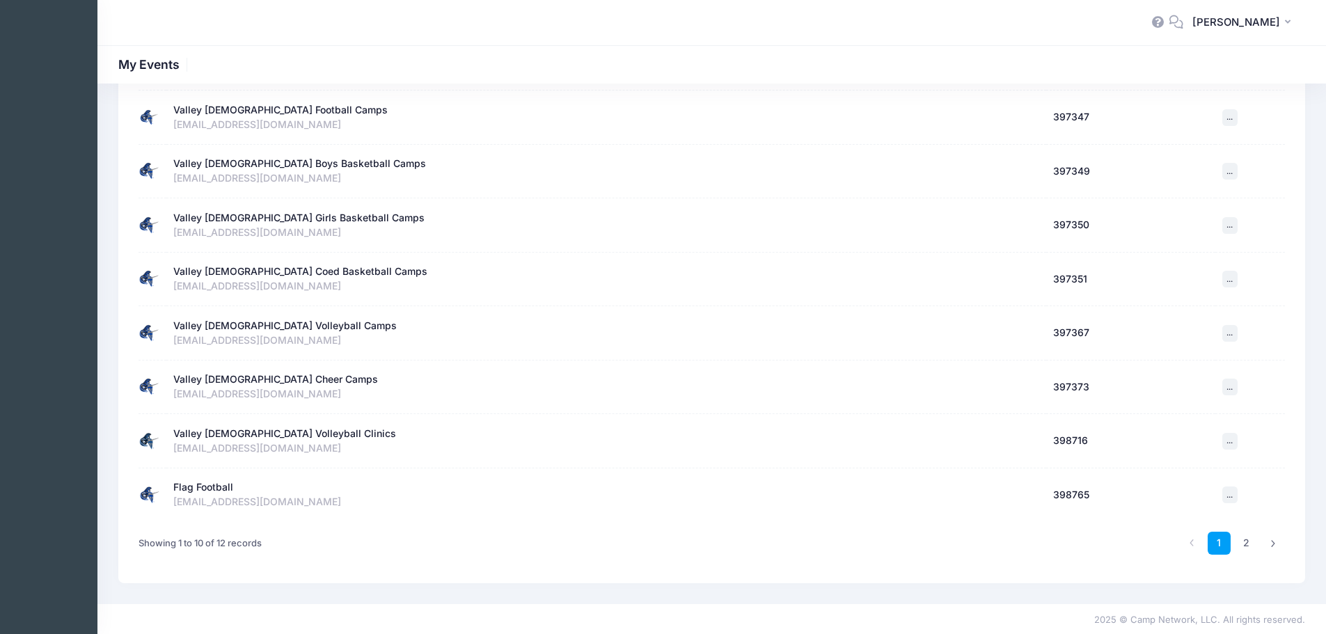
scroll to position [250, 0]
